Goal: Task Accomplishment & Management: Use online tool/utility

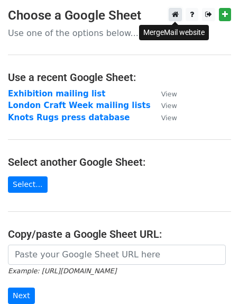
click at [175, 15] on icon at bounding box center [175, 14] width 7 height 7
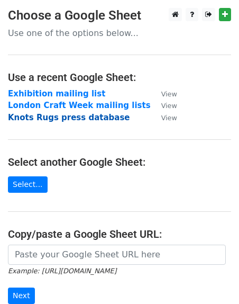
click at [62, 119] on strong "Knots Rugs press database" at bounding box center [69, 118] width 122 height 10
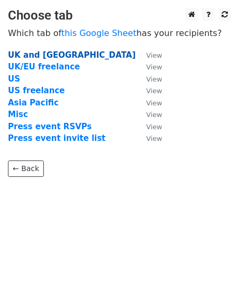
click at [40, 57] on strong "UK and EU" at bounding box center [72, 55] width 128 height 10
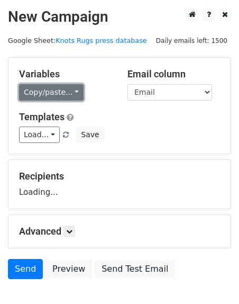
click at [43, 84] on link "Copy/paste..." at bounding box center [51, 92] width 65 height 16
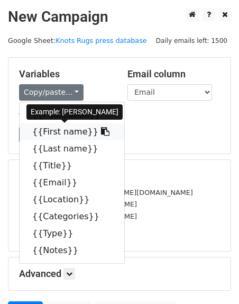
click at [46, 128] on link "{{First name}}" at bounding box center [72, 131] width 105 height 17
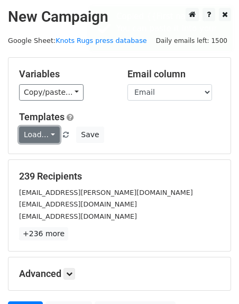
click at [43, 140] on link "Load..." at bounding box center [39, 134] width 41 height 16
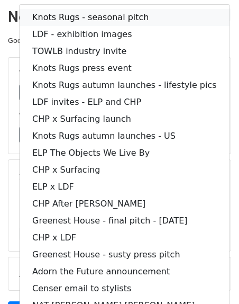
click at [56, 15] on link "Knots Rugs - seasonal pitch" at bounding box center [125, 17] width 210 height 17
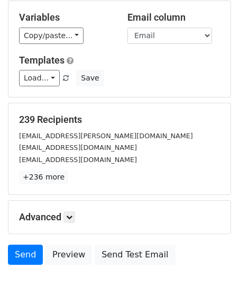
scroll to position [62, 0]
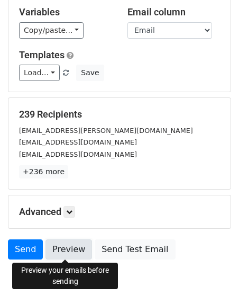
click at [65, 247] on link "Preview" at bounding box center [69, 249] width 47 height 20
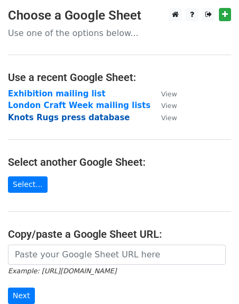
click at [63, 116] on strong "Knots Rugs press database" at bounding box center [69, 118] width 122 height 10
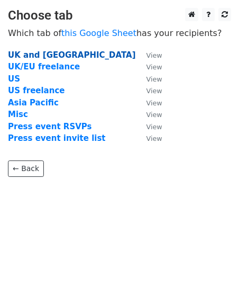
click at [38, 53] on strong "UK and [GEOGRAPHIC_DATA]" at bounding box center [72, 55] width 128 height 10
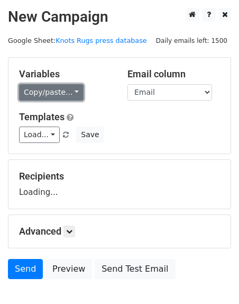
click at [46, 90] on link "Copy/paste..." at bounding box center [51, 92] width 65 height 16
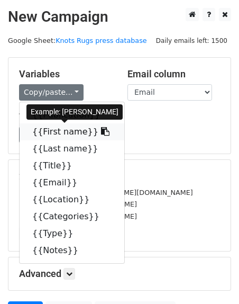
click at [50, 127] on link "{{First name}}" at bounding box center [72, 131] width 105 height 17
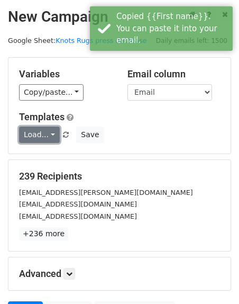
click at [46, 138] on link "Load..." at bounding box center [39, 134] width 41 height 16
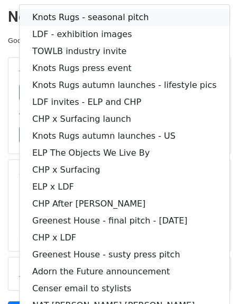
click at [44, 11] on link "Knots Rugs - seasonal pitch" at bounding box center [125, 17] width 210 height 17
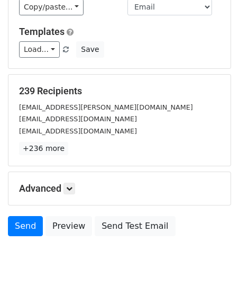
scroll to position [90, 0]
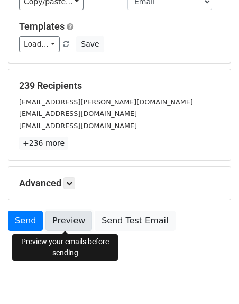
click at [72, 216] on link "Preview" at bounding box center [69, 221] width 47 height 20
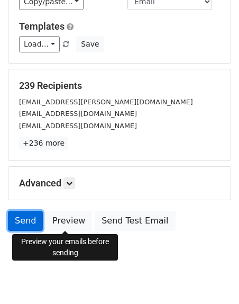
click at [28, 219] on link "Send" at bounding box center [25, 221] width 35 height 20
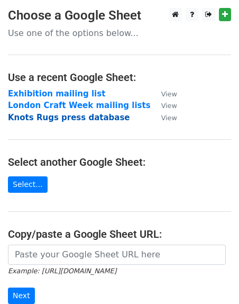
click at [39, 114] on strong "Knots Rugs press database" at bounding box center [69, 118] width 122 height 10
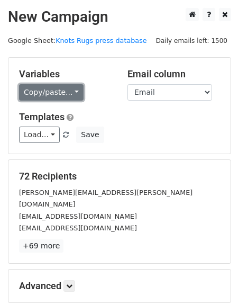
click at [42, 92] on link "Copy/paste..." at bounding box center [51, 92] width 65 height 16
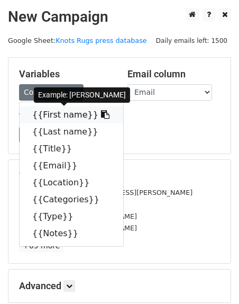
click at [47, 117] on link "{{First name}}" at bounding box center [72, 114] width 104 height 17
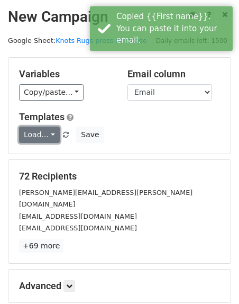
click at [31, 128] on link "Load..." at bounding box center [39, 134] width 41 height 16
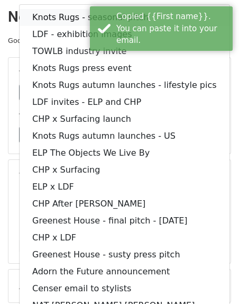
click at [48, 20] on link "Knots Rugs - seasonal pitch" at bounding box center [125, 17] width 210 height 17
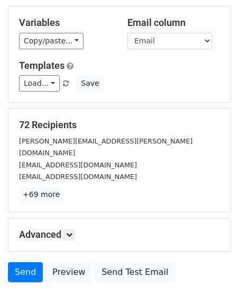
scroll to position [74, 0]
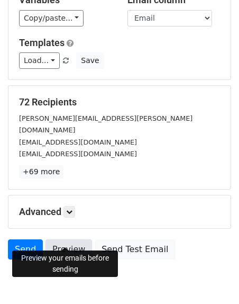
click at [75, 239] on link "Preview" at bounding box center [69, 249] width 47 height 20
